Goal: Task Accomplishment & Management: Use online tool/utility

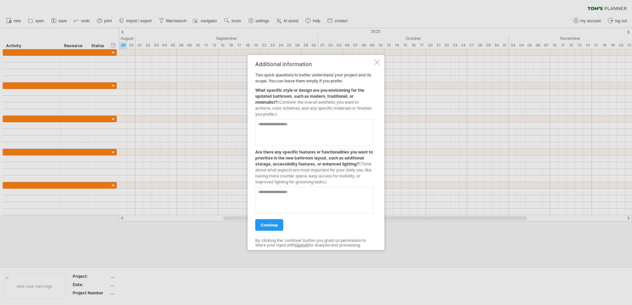
click at [275, 127] on textarea at bounding box center [314, 132] width 118 height 27
type textarea "*"
drag, startPoint x: 288, startPoint y: 127, endPoint x: 251, endPoint y: 124, distance: 37.2
click at [251, 124] on div "**********" at bounding box center [316, 152] width 137 height 195
type textarea "**********"
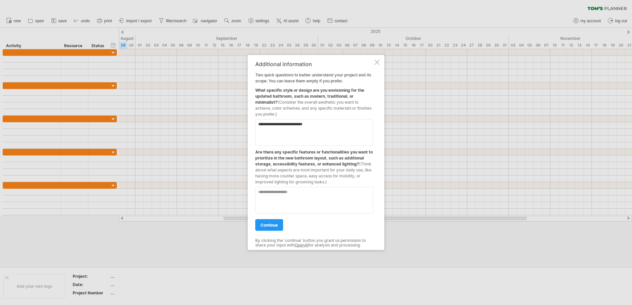
click at [295, 196] on textarea at bounding box center [314, 200] width 118 height 27
click at [296, 192] on textarea "**********" at bounding box center [314, 200] width 118 height 27
click at [331, 194] on textarea "**********" at bounding box center [314, 200] width 118 height 27
type textarea "**********"
click at [266, 227] on span "continue" at bounding box center [269, 224] width 17 height 5
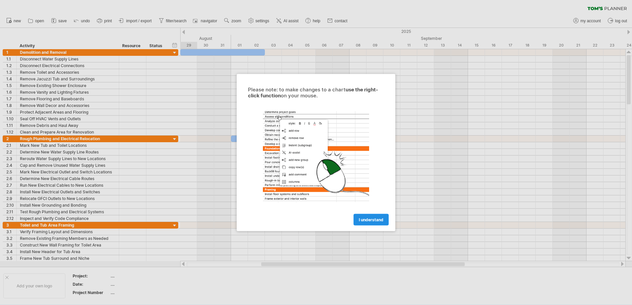
click at [369, 221] on span "I understand" at bounding box center [371, 219] width 25 height 5
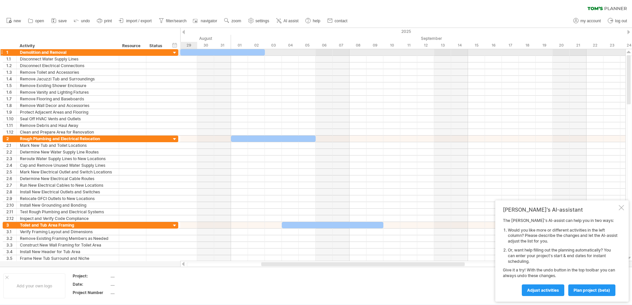
click at [174, 53] on div at bounding box center [175, 53] width 6 height 6
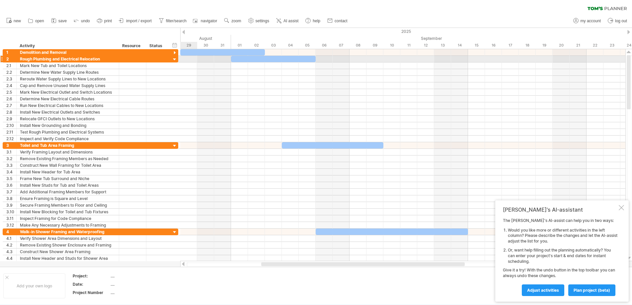
click at [174, 58] on div at bounding box center [175, 59] width 6 height 6
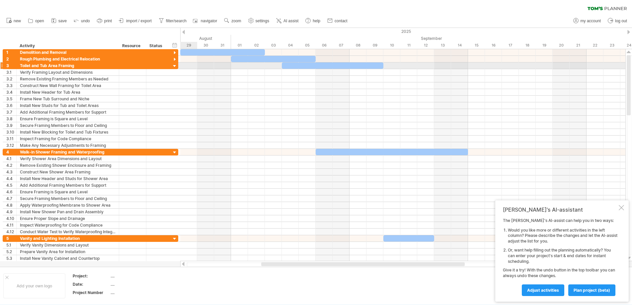
click at [174, 66] on div at bounding box center [175, 66] width 6 height 6
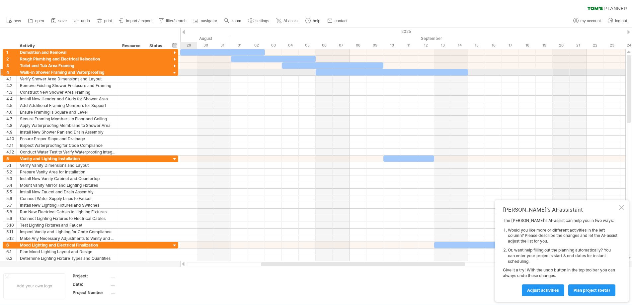
click at [175, 74] on div at bounding box center [175, 73] width 6 height 6
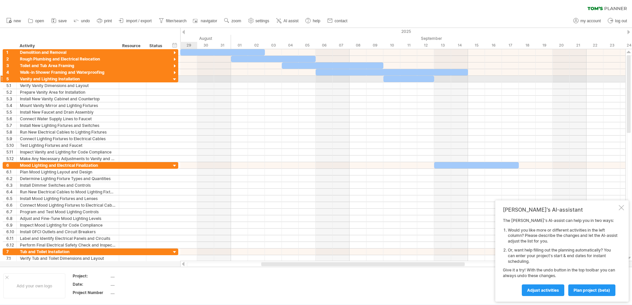
click at [175, 79] on div at bounding box center [175, 79] width 6 height 6
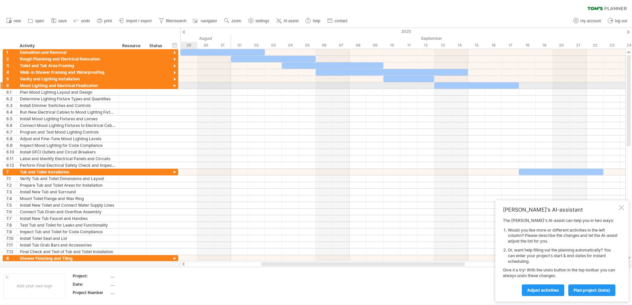
click at [173, 87] on div at bounding box center [175, 86] width 6 height 6
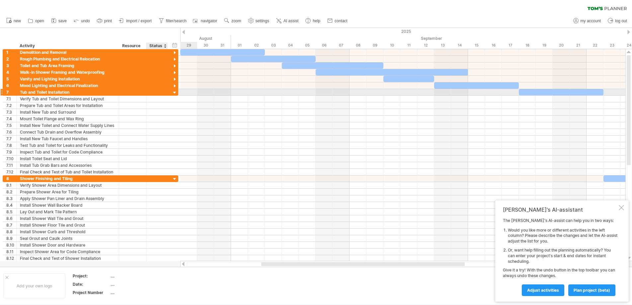
click at [173, 93] on div at bounding box center [175, 93] width 6 height 6
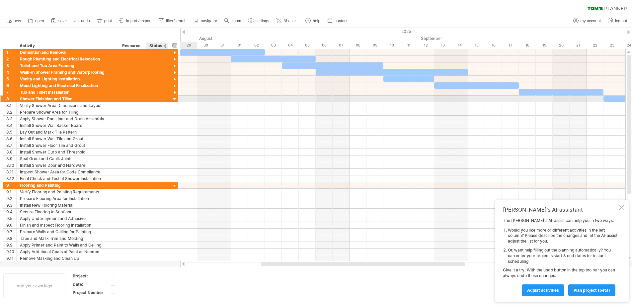
click at [174, 100] on div at bounding box center [175, 99] width 6 height 6
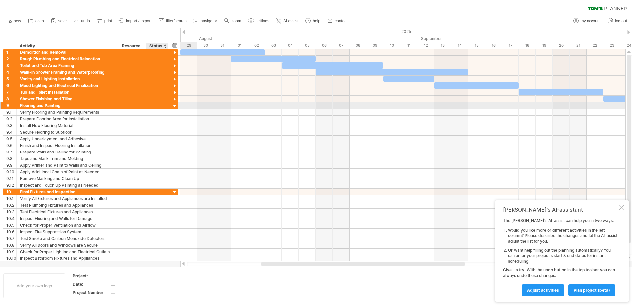
click at [175, 107] on div at bounding box center [175, 106] width 6 height 6
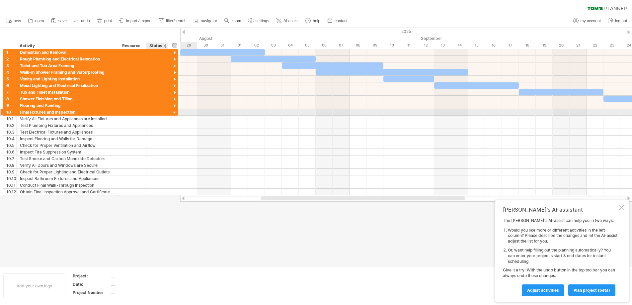
click at [174, 111] on div at bounding box center [175, 113] width 6 height 6
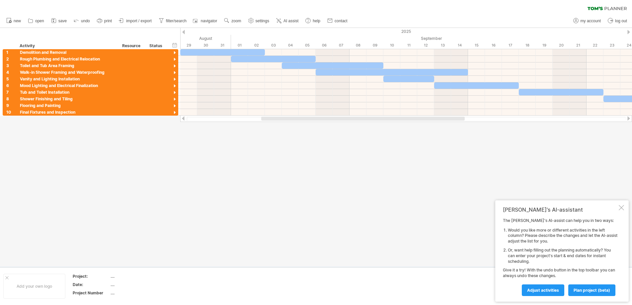
click at [622, 210] on div at bounding box center [621, 207] width 5 height 5
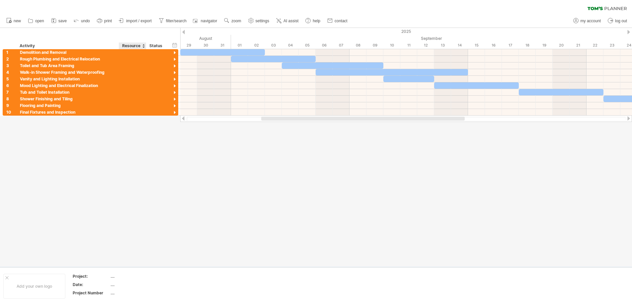
click at [127, 45] on div "Resource" at bounding box center [132, 45] width 20 height 7
click at [127, 45] on input "********" at bounding box center [132, 45] width 20 height 7
click at [137, 22] on span "import / export" at bounding box center [139, 21] width 26 height 5
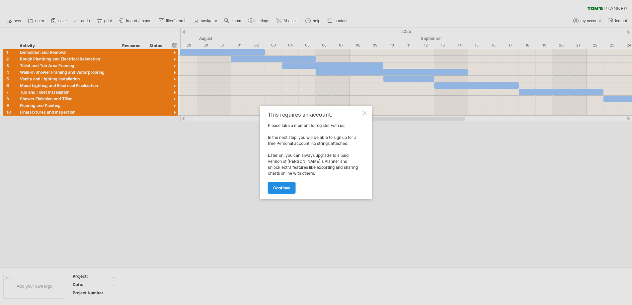
click at [281, 190] on link "continue" at bounding box center [282, 188] width 28 height 12
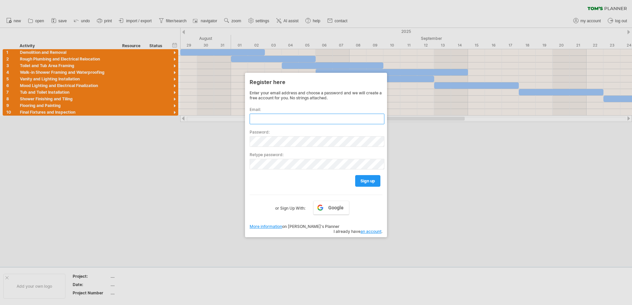
click at [272, 117] on input "text" at bounding box center [317, 119] width 135 height 11
type input "**********"
click at [371, 183] on link "sign up" at bounding box center [367, 181] width 25 height 12
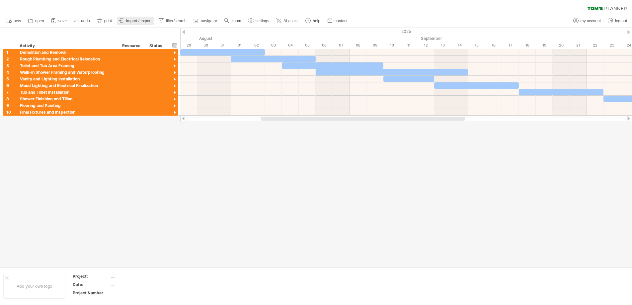
click at [140, 18] on link "import / export" at bounding box center [135, 21] width 37 height 9
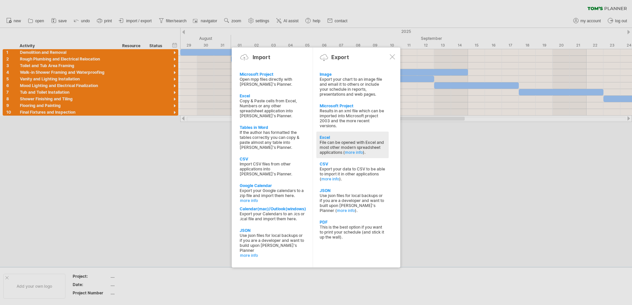
click at [324, 142] on div "File can be opened with Excel and most other modern spreadsheet applications ( …" at bounding box center [353, 147] width 66 height 15
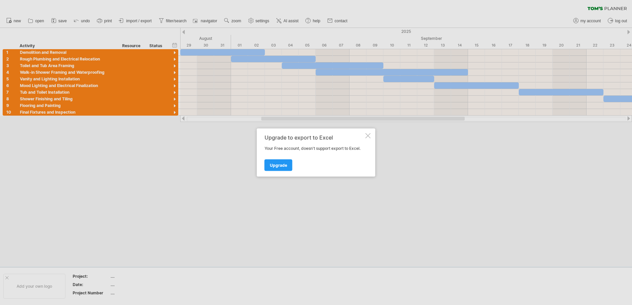
click at [366, 138] on div "Upgrade to export to Excel Your Free account, doesn't support export to Excel. …" at bounding box center [316, 152] width 118 height 48
click at [369, 135] on div at bounding box center [367, 135] width 5 height 5
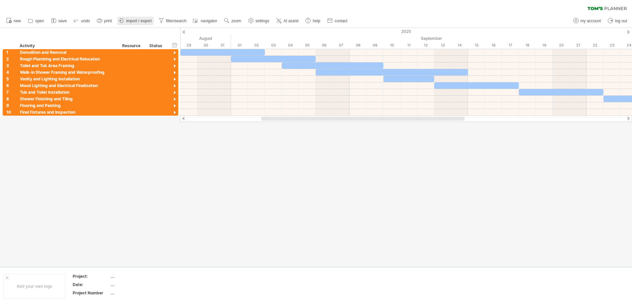
click at [140, 19] on span "import / export" at bounding box center [139, 21] width 26 height 5
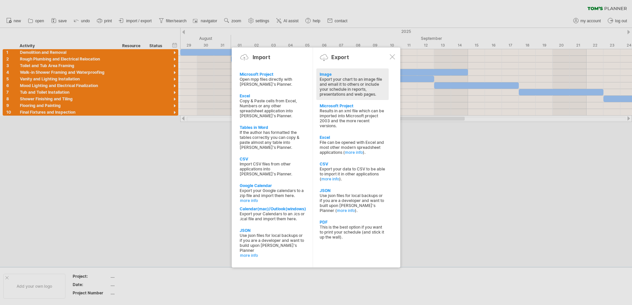
click at [325, 86] on div "Export your chart to an image file and email it to others or include your sched…" at bounding box center [353, 87] width 66 height 20
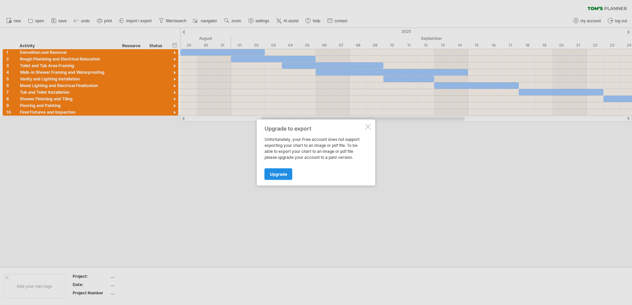
click at [278, 178] on link "Upgrade" at bounding box center [279, 174] width 28 height 12
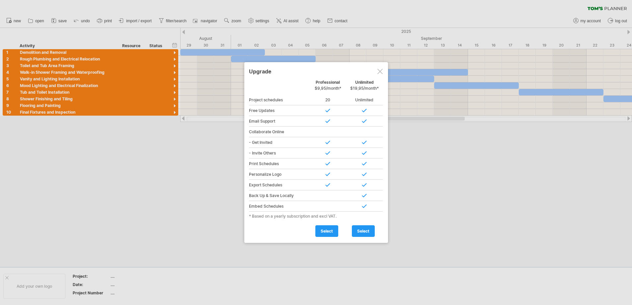
click at [379, 70] on div at bounding box center [379, 71] width 5 height 5
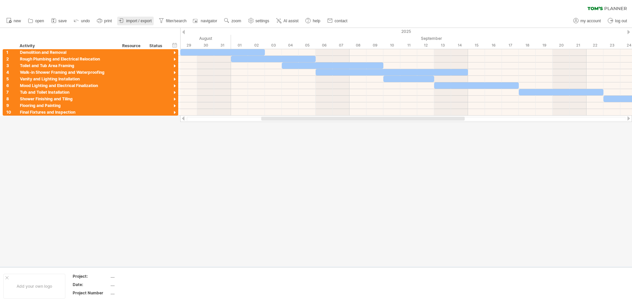
click at [123, 18] on icon at bounding box center [121, 20] width 7 height 7
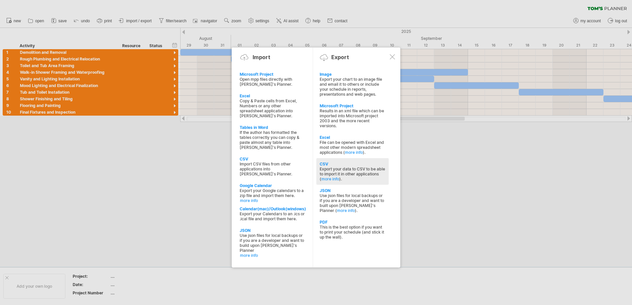
click at [336, 167] on div "Export your data to CSV to be able to import it in other applications ( more in…" at bounding box center [353, 173] width 66 height 15
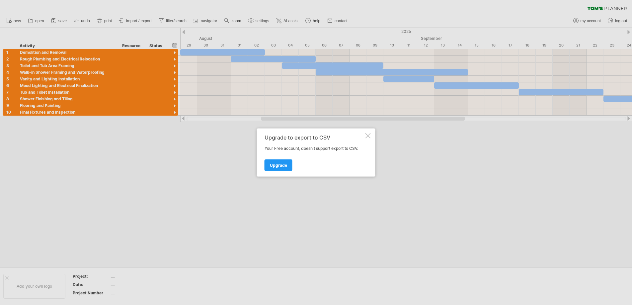
click at [365, 133] on div at bounding box center [367, 135] width 5 height 5
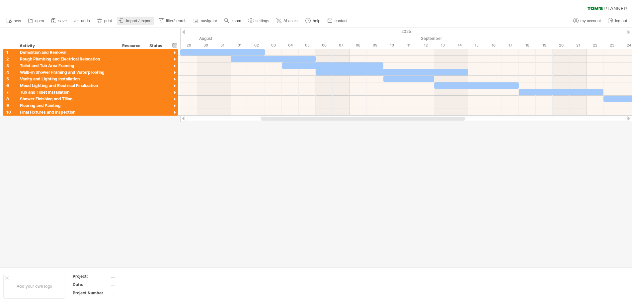
click at [140, 20] on span "import / export" at bounding box center [139, 21] width 26 height 5
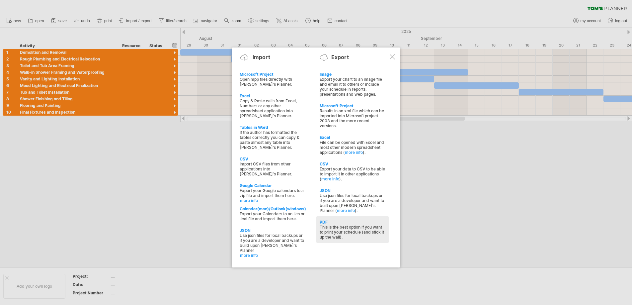
click at [353, 234] on div "This is the best option if you want to print your schedule (and stick it up the…" at bounding box center [353, 231] width 66 height 15
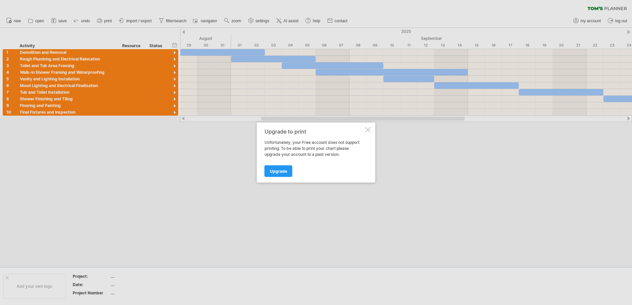
click at [367, 131] on div at bounding box center [367, 129] width 5 height 5
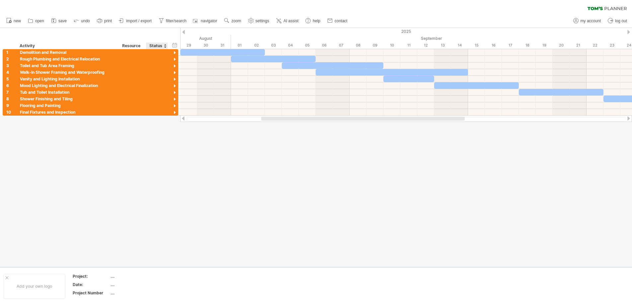
drag, startPoint x: 166, startPoint y: 206, endPoint x: 173, endPoint y: 192, distance: 16.0
click at [166, 206] on div at bounding box center [316, 147] width 632 height 239
click at [175, 51] on div at bounding box center [175, 53] width 6 height 6
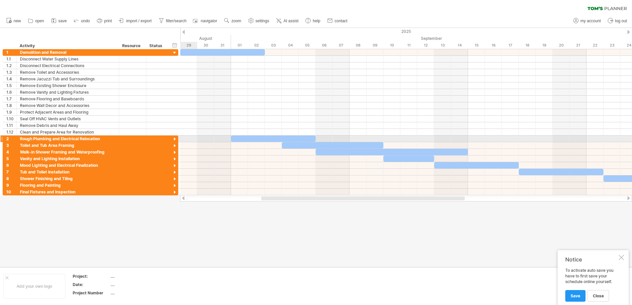
click at [175, 139] on div at bounding box center [175, 139] width 6 height 6
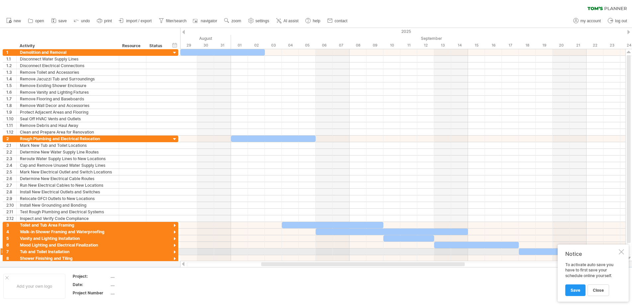
click at [623, 253] on div at bounding box center [621, 251] width 5 height 5
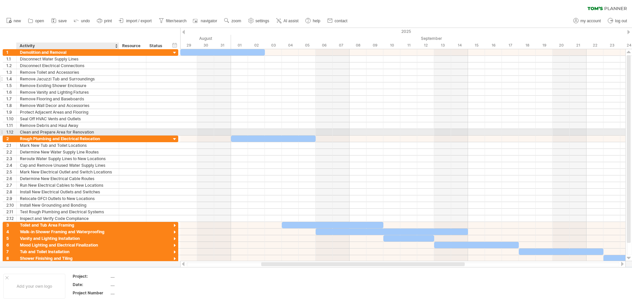
drag, startPoint x: 13, startPoint y: 45, endPoint x: 42, endPoint y: 80, distance: 45.9
click at [89, 132] on div "Trying to reach [DOMAIN_NAME] Connected again... 0% clear filter new 1" at bounding box center [316, 152] width 632 height 305
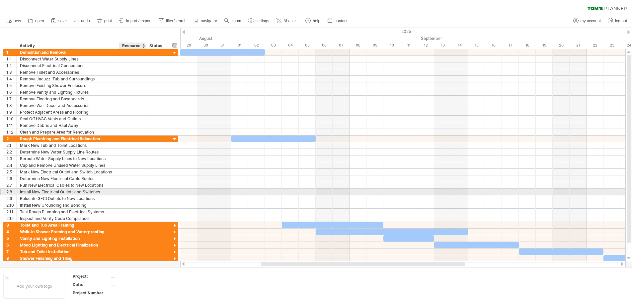
drag, startPoint x: 8, startPoint y: 44, endPoint x: 132, endPoint y: 191, distance: 192.6
click at [132, 191] on div "Trying to reach [DOMAIN_NAME] Connected again... 0% clear filter new 1" at bounding box center [316, 152] width 632 height 305
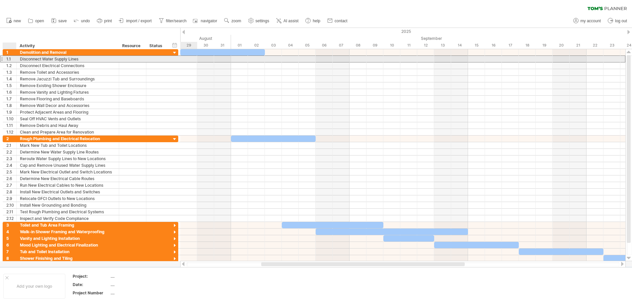
drag, startPoint x: 171, startPoint y: 61, endPoint x: 13, endPoint y: 57, distance: 158.0
click at [13, 57] on div "**********" at bounding box center [91, 58] width 176 height 7
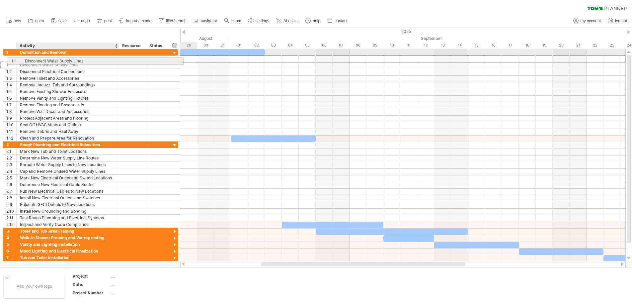
drag, startPoint x: 38, startPoint y: 64, endPoint x: 25, endPoint y: 59, distance: 13.3
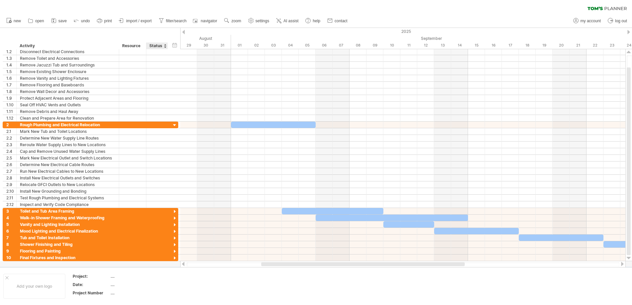
drag, startPoint x: 30, startPoint y: 35, endPoint x: 167, endPoint y: 45, distance: 137.5
click at [167, 45] on div "hide start/end/duration show start/end/duration ******** Activity ******** Reso…" at bounding box center [90, 38] width 180 height 21
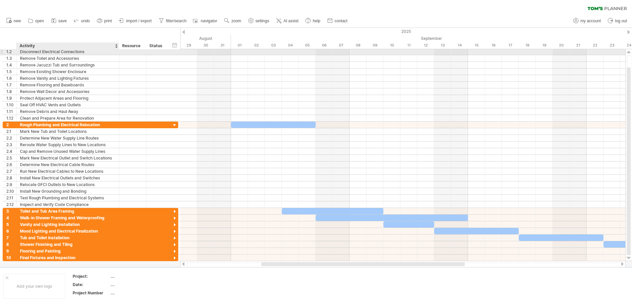
drag, startPoint x: 159, startPoint y: 44, endPoint x: 64, endPoint y: 50, distance: 94.8
click at [64, 50] on div "Trying to reach [DOMAIN_NAME] Connected again... 0% clear filter new 1" at bounding box center [316, 152] width 632 height 305
click at [41, 50] on input "**********" at bounding box center [68, 51] width 96 height 6
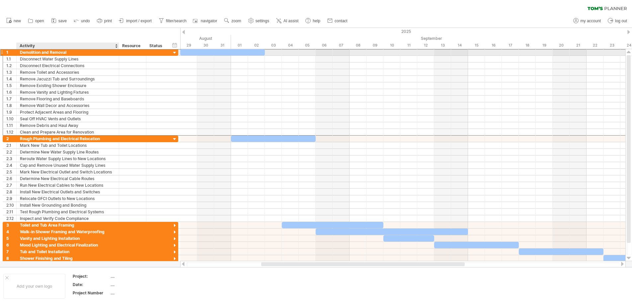
click at [51, 51] on div "Demolition and Removal" at bounding box center [68, 52] width 96 height 6
click at [51, 51] on input "**********" at bounding box center [68, 52] width 96 height 6
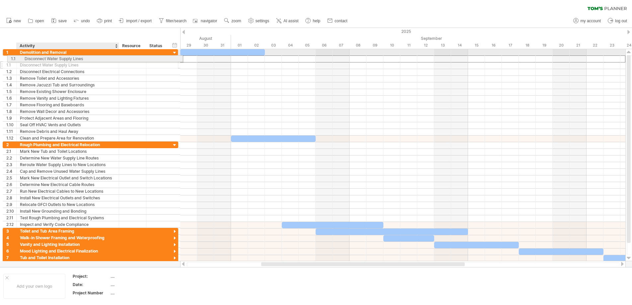
drag, startPoint x: 33, startPoint y: 58, endPoint x: 44, endPoint y: 57, distance: 11.6
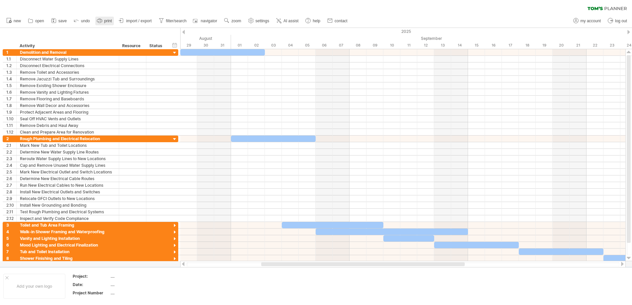
click at [110, 19] on span "print" at bounding box center [108, 21] width 8 height 5
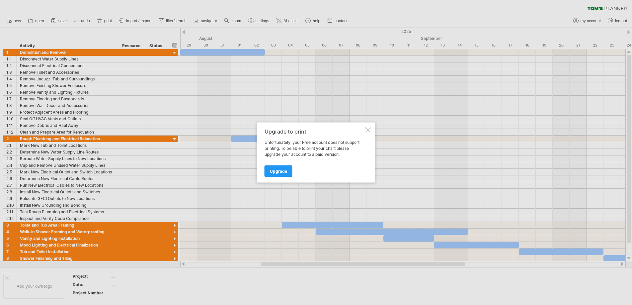
click at [368, 131] on div at bounding box center [367, 129] width 5 height 5
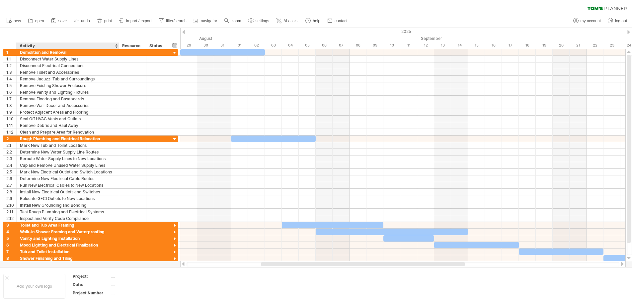
click at [47, 33] on div "hide start/end/duration show start/end/duration ******** Activity ******** Reso…" at bounding box center [90, 38] width 180 height 21
click at [610, 7] on icon at bounding box center [606, 9] width 39 height 4
